Goal: Transaction & Acquisition: Obtain resource

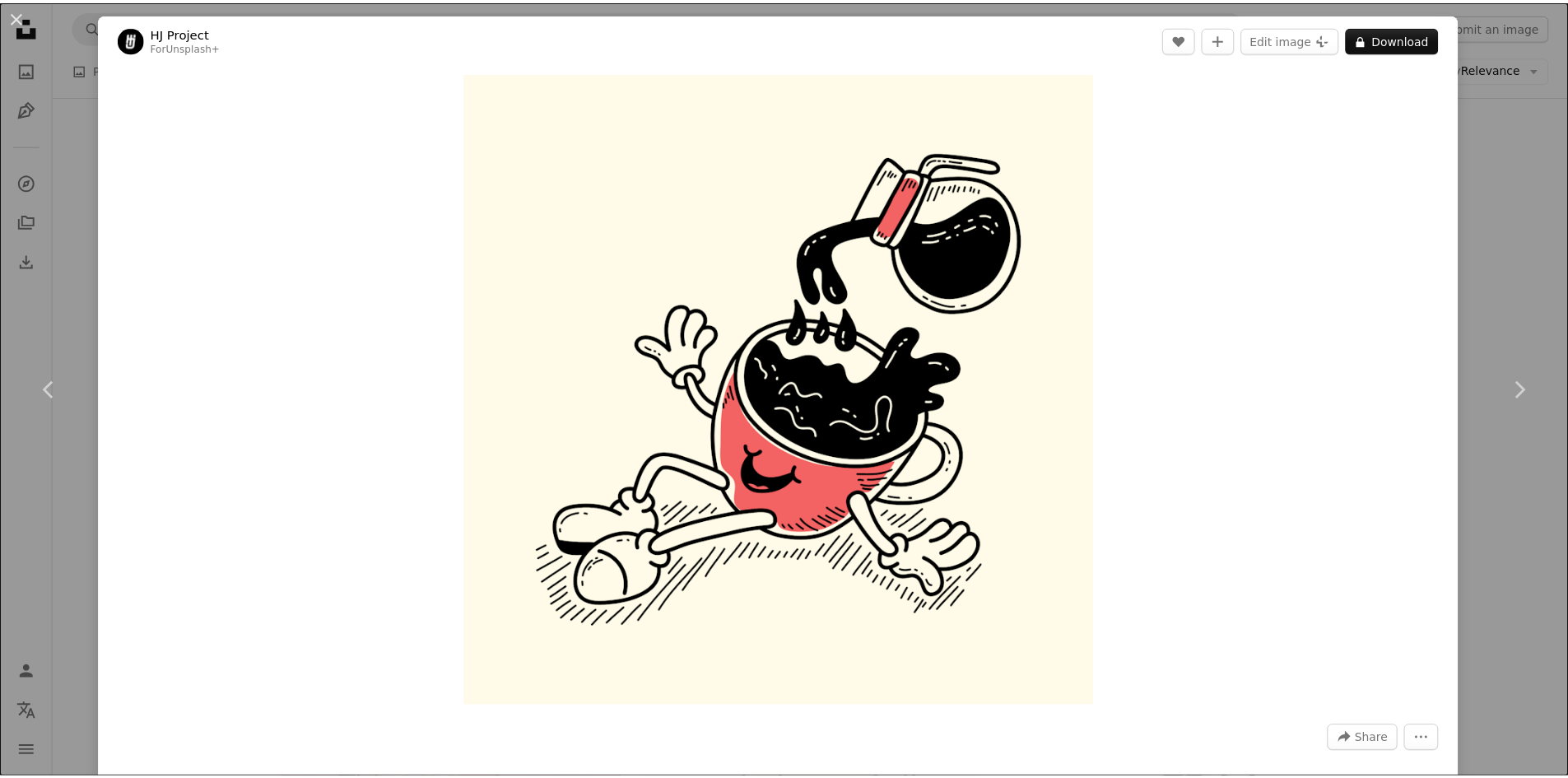
scroll to position [5021, 0]
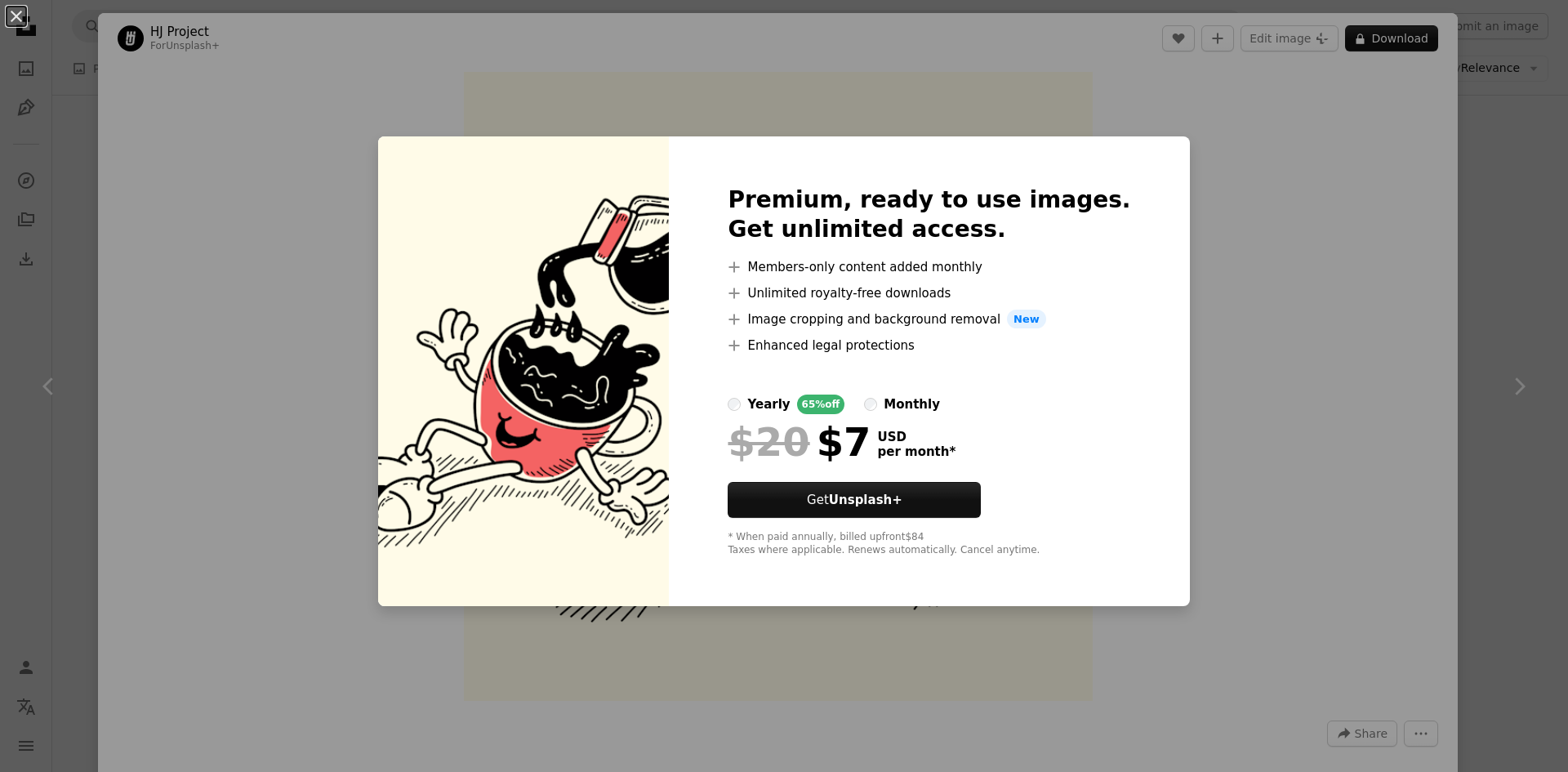
click at [1197, 157] on div "An X shape Premium, ready to use images. Get unlimited access. A plus sign Memb…" at bounding box center [784, 386] width 1568 height 772
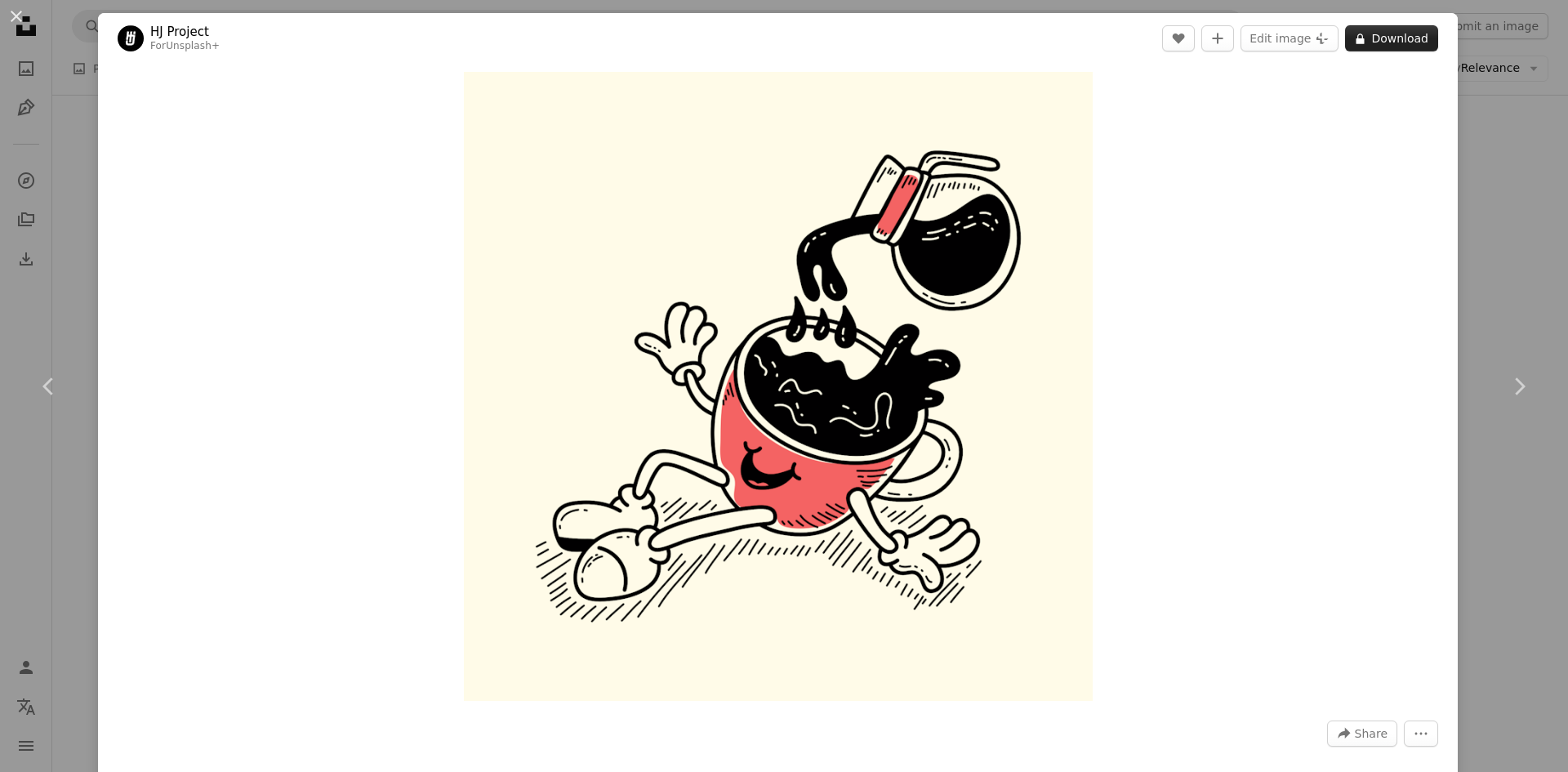
click at [1363, 33] on button "A lock Download" at bounding box center [1390, 38] width 93 height 26
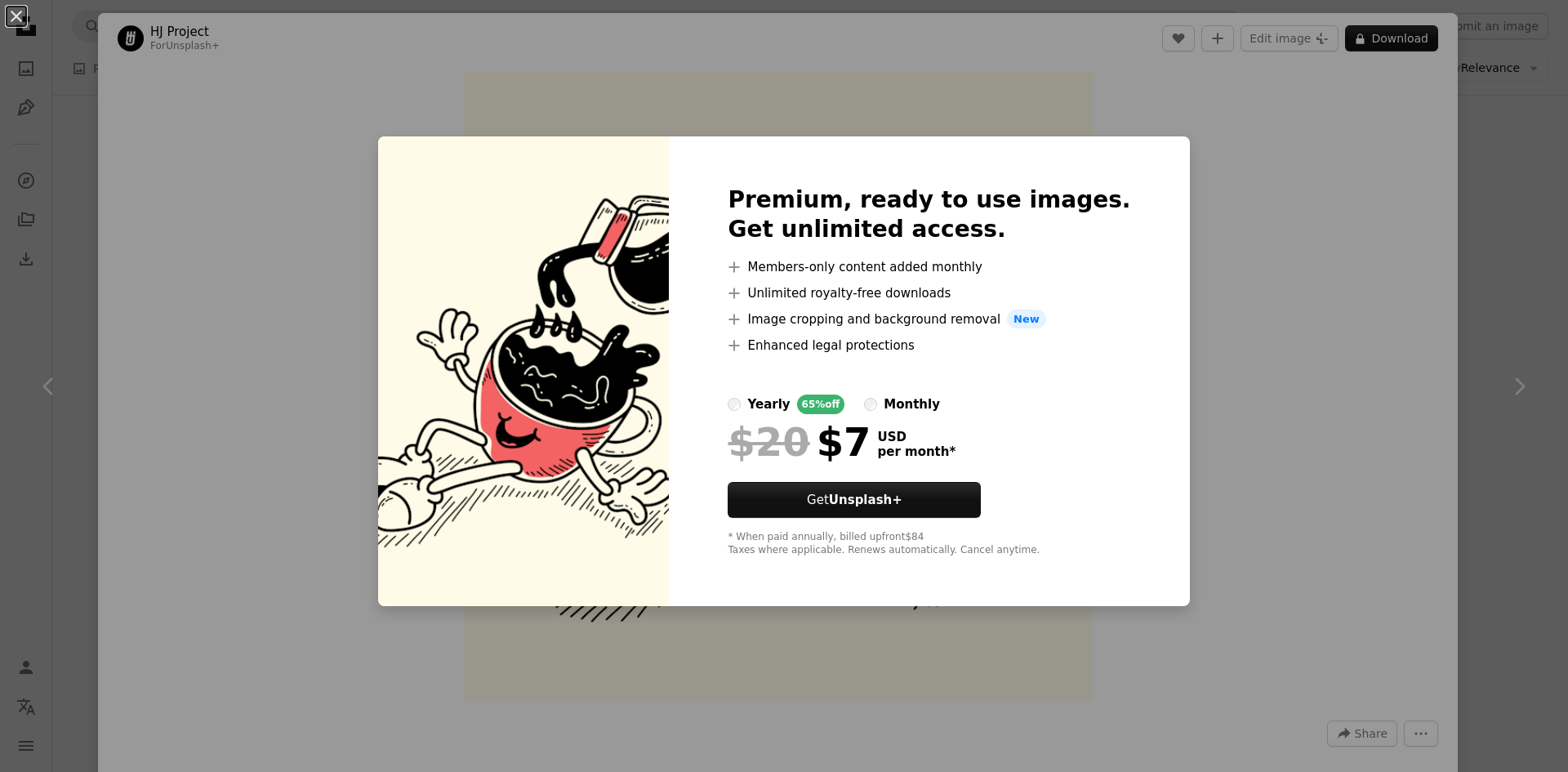
click at [1266, 328] on div "An X shape Premium, ready to use images. Get unlimited access. A plus sign Memb…" at bounding box center [784, 386] width 1568 height 772
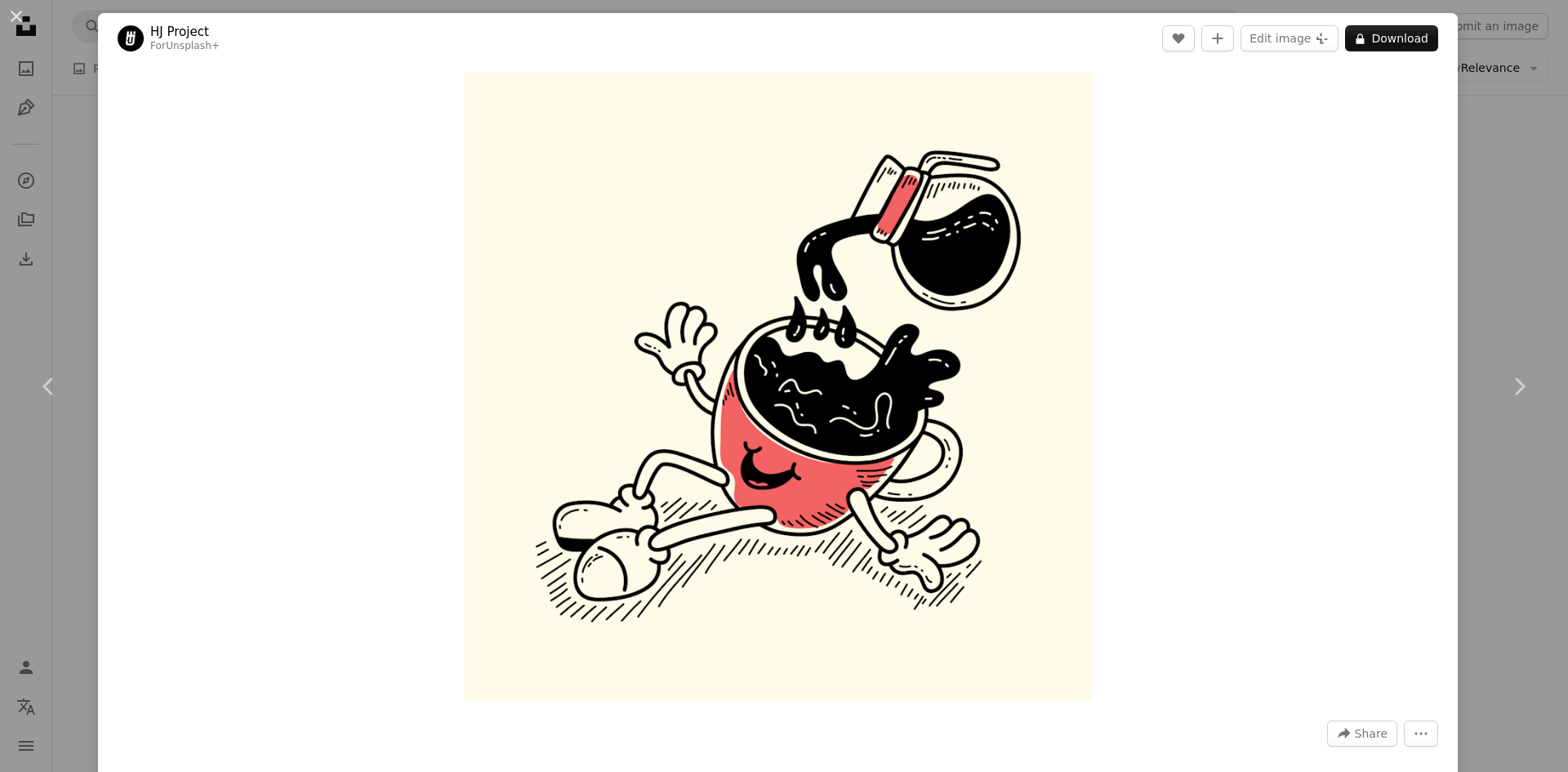
click at [1499, 216] on div "An X shape Chevron left Chevron right HJ Project For Unsplash+ A heart A plus s…" at bounding box center [784, 386] width 1568 height 772
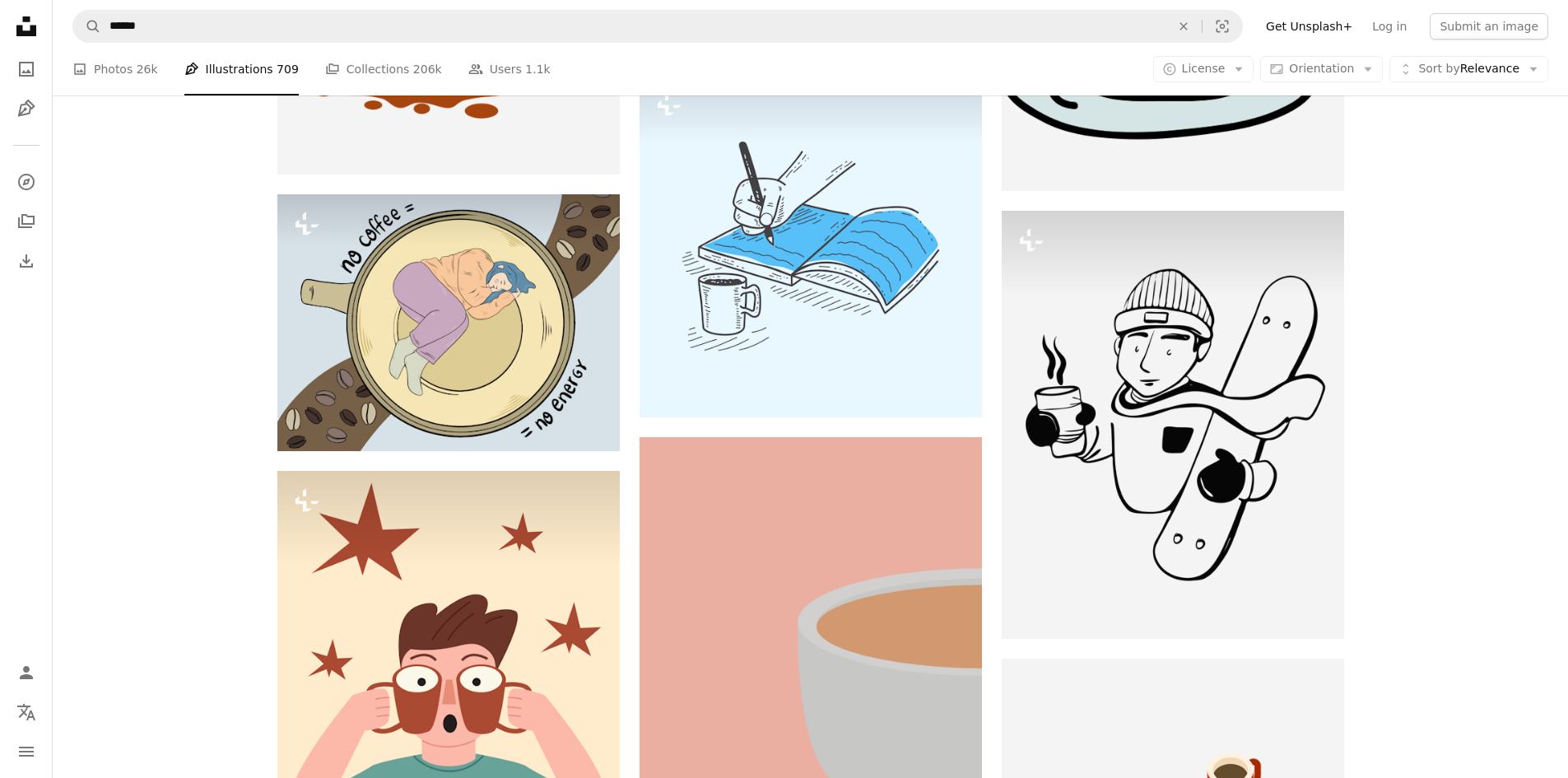
scroll to position [10946, 0]
